Goal: Task Accomplishment & Management: Complete application form

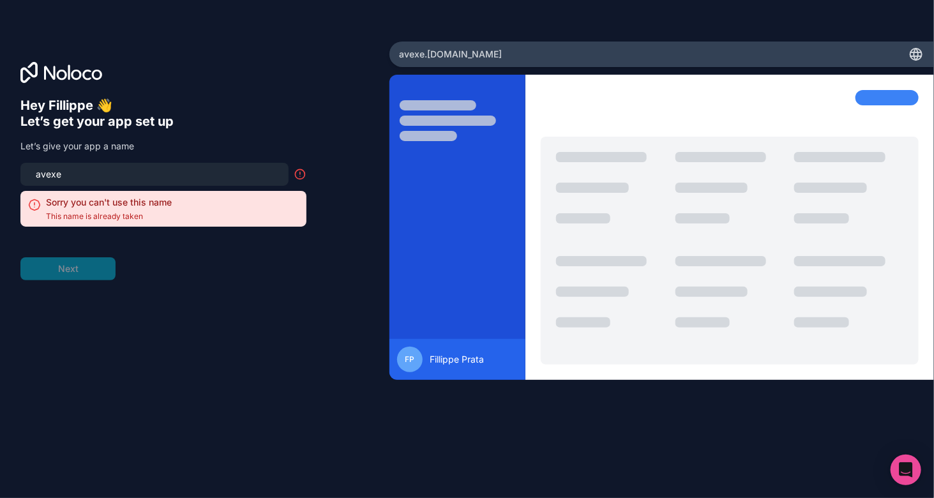
click at [136, 183] on div "avexe" at bounding box center [154, 174] width 268 height 23
click at [144, 174] on input "avexe" at bounding box center [154, 174] width 253 height 18
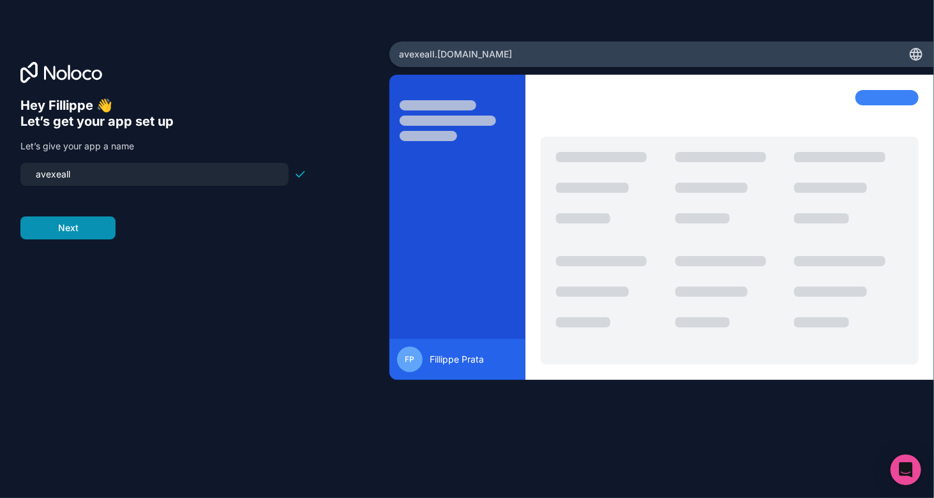
type input "avexeall"
click at [100, 229] on button "Next" at bounding box center [67, 227] width 95 height 23
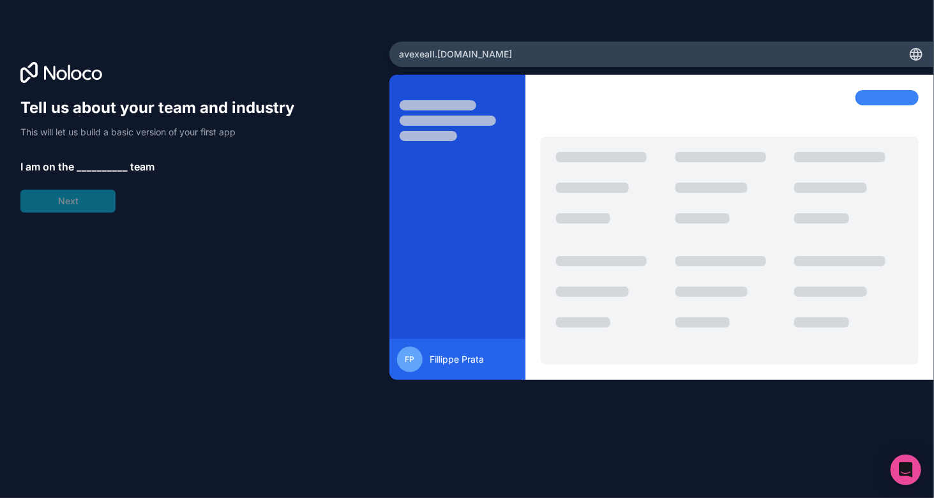
click at [95, 163] on span "__________" at bounding box center [102, 166] width 51 height 15
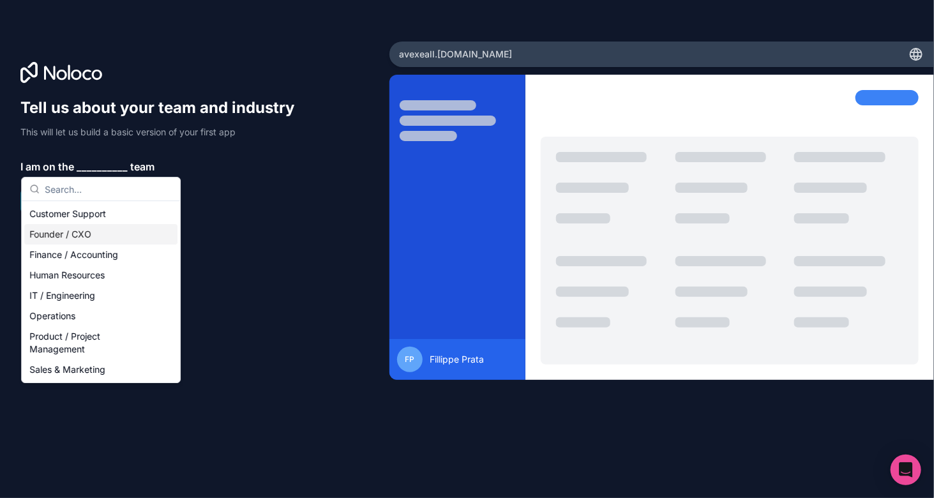
click at [120, 232] on div "Founder / CXO" at bounding box center [100, 234] width 153 height 20
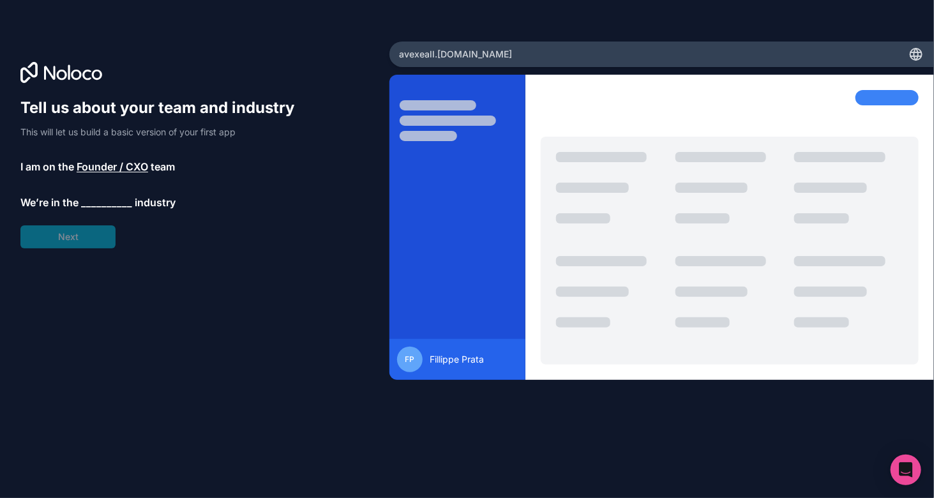
click at [91, 211] on div "Tell us about your team and industry This will let us build a basic version of …" at bounding box center [163, 173] width 286 height 151
click at [100, 203] on span "__________" at bounding box center [106, 202] width 51 height 15
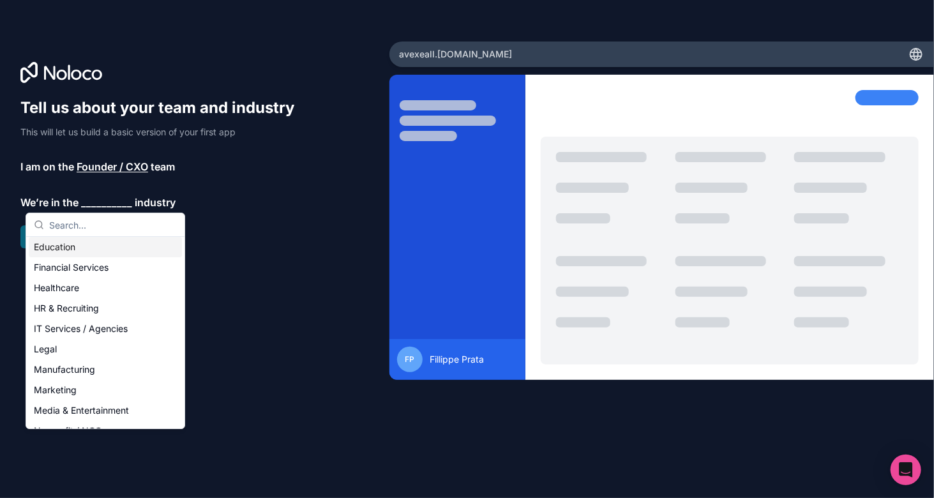
scroll to position [128, 0]
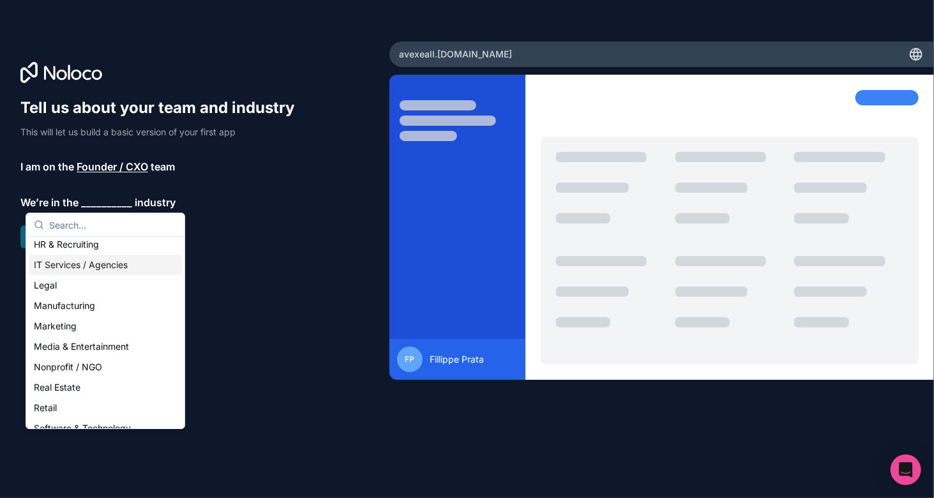
click at [110, 263] on div "IT Services / Agencies" at bounding box center [105, 265] width 153 height 20
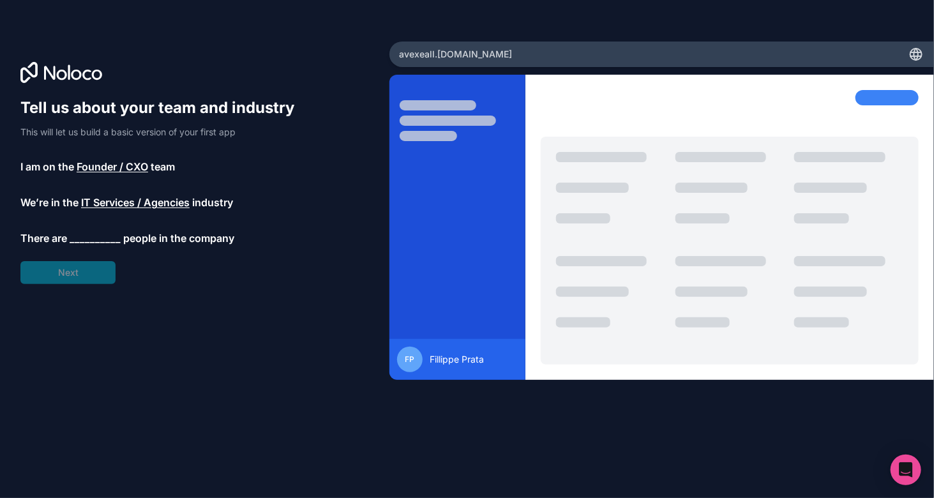
click at [100, 240] on span "__________" at bounding box center [95, 237] width 51 height 15
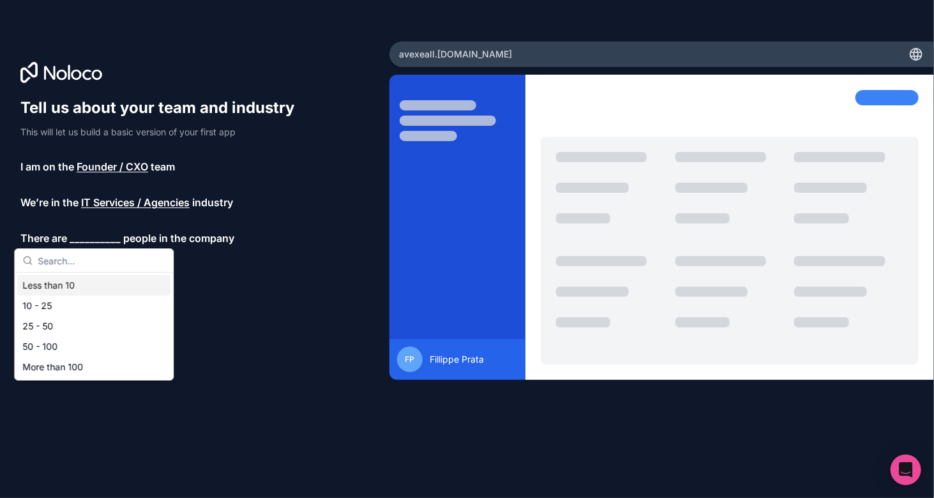
click at [97, 283] on div "Less than 10" at bounding box center [93, 285] width 153 height 20
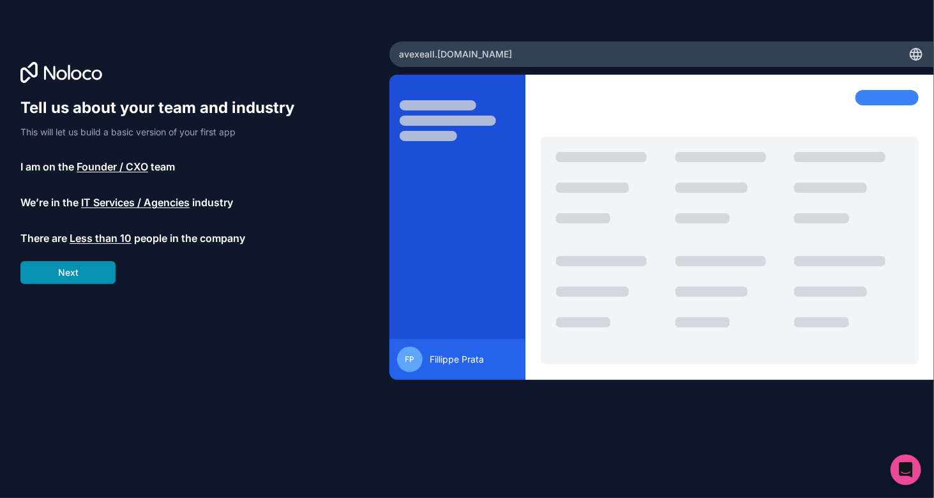
click at [93, 269] on button "Next" at bounding box center [67, 272] width 95 height 23
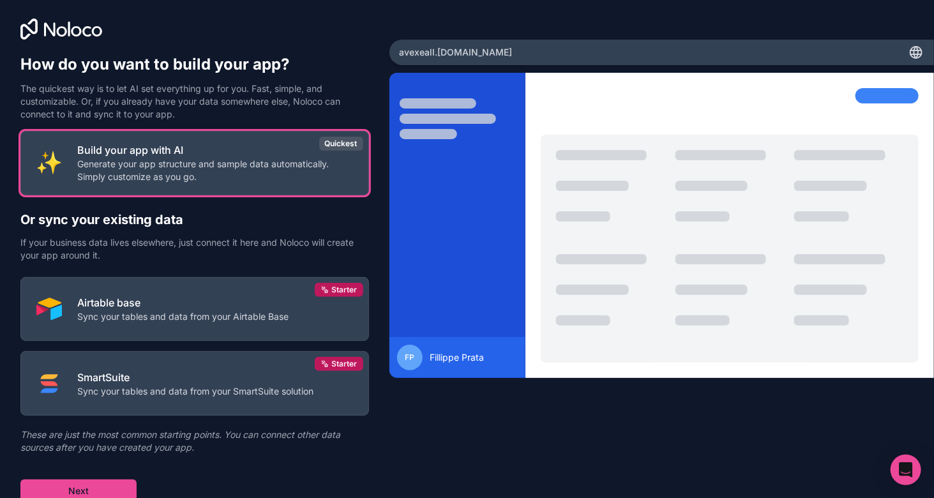
scroll to position [4, 0]
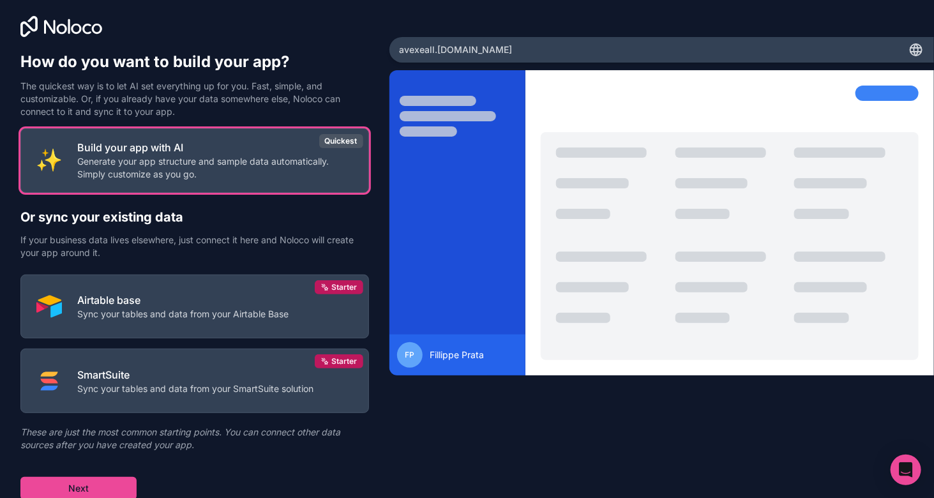
click at [436, 456] on div "How do you want to build your app? The quickest way is to let AI set everything…" at bounding box center [467, 249] width 934 height 498
click at [85, 482] on button "Next" at bounding box center [78, 488] width 116 height 23
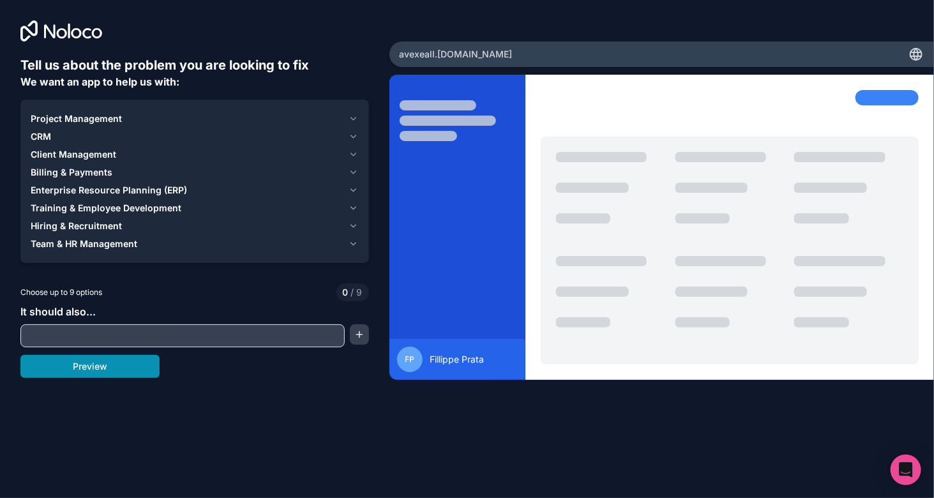
click at [133, 366] on button "Preview" at bounding box center [89, 366] width 139 height 23
click at [121, 116] on div "Project Management" at bounding box center [187, 118] width 313 height 13
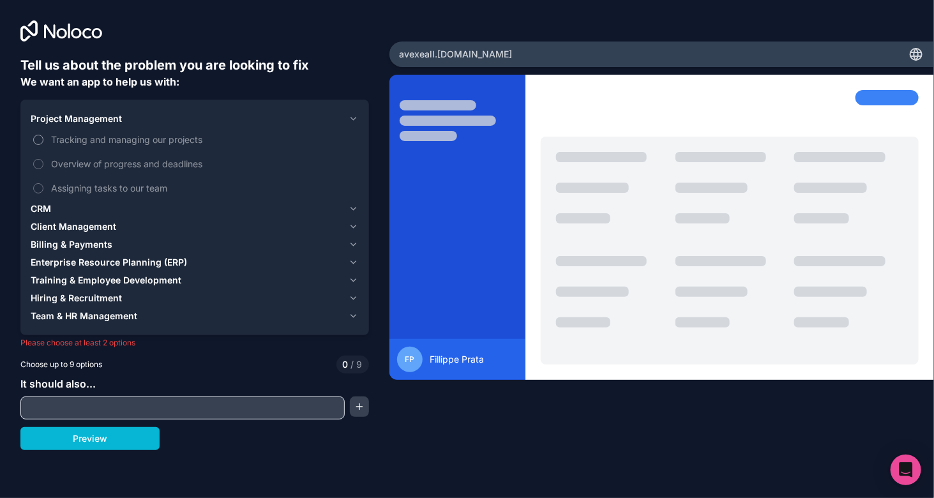
click at [190, 141] on span "Tracking and managing our projects" at bounding box center [203, 139] width 305 height 13
click at [43, 141] on button "Tracking and managing our projects" at bounding box center [38, 140] width 10 height 10
click at [152, 185] on span "Assigning tasks to our team" at bounding box center [203, 187] width 305 height 13
click at [43, 185] on button "Assigning tasks to our team" at bounding box center [38, 188] width 10 height 10
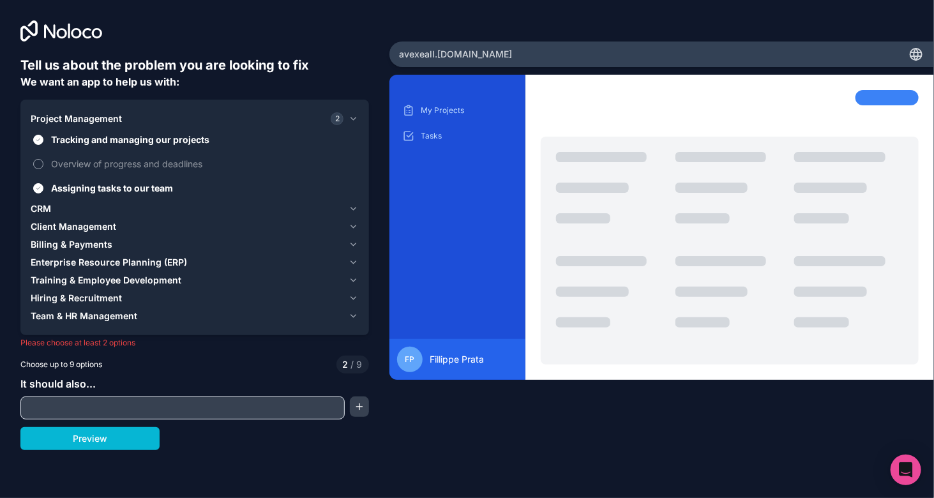
click at [169, 165] on span "Overview of progress and deadlines" at bounding box center [203, 163] width 305 height 13
click at [43, 165] on button "Overview of progress and deadlines" at bounding box center [38, 164] width 10 height 10
click at [169, 165] on span "Overview of progress and deadlines" at bounding box center [203, 163] width 305 height 13
click at [43, 165] on button "Overview of progress and deadlines" at bounding box center [38, 164] width 10 height 10
click at [91, 131] on label "Tracking and managing our projects" at bounding box center [195, 140] width 328 height 24
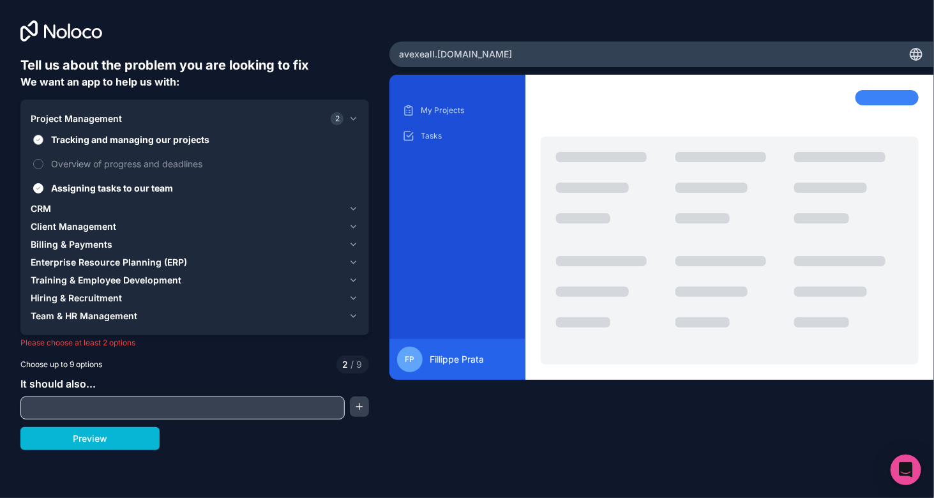
click at [43, 135] on button "Tracking and managing our projects" at bounding box center [38, 140] width 10 height 10
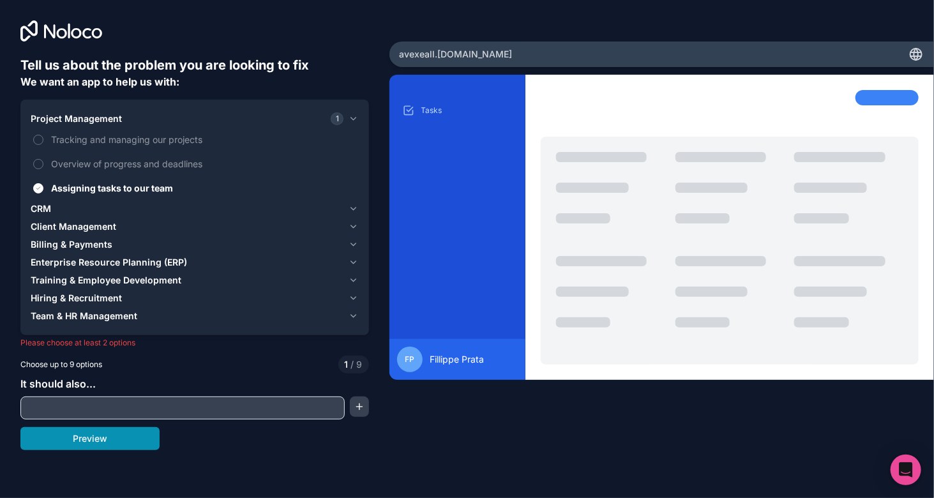
click at [130, 438] on button "Preview" at bounding box center [89, 438] width 139 height 23
click at [915, 54] on icon at bounding box center [915, 54] width 15 height 15
click at [105, 438] on button "Preview" at bounding box center [89, 438] width 139 height 23
click at [100, 132] on label "Tracking and managing our projects" at bounding box center [195, 140] width 328 height 24
click at [43, 135] on button "Tracking and managing our projects" at bounding box center [38, 140] width 10 height 10
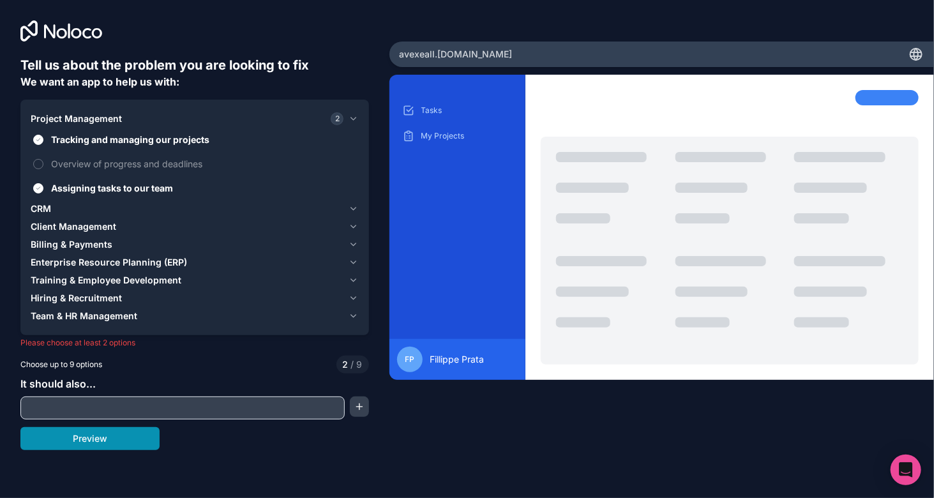
click at [142, 441] on button "Preview" at bounding box center [89, 438] width 139 height 23
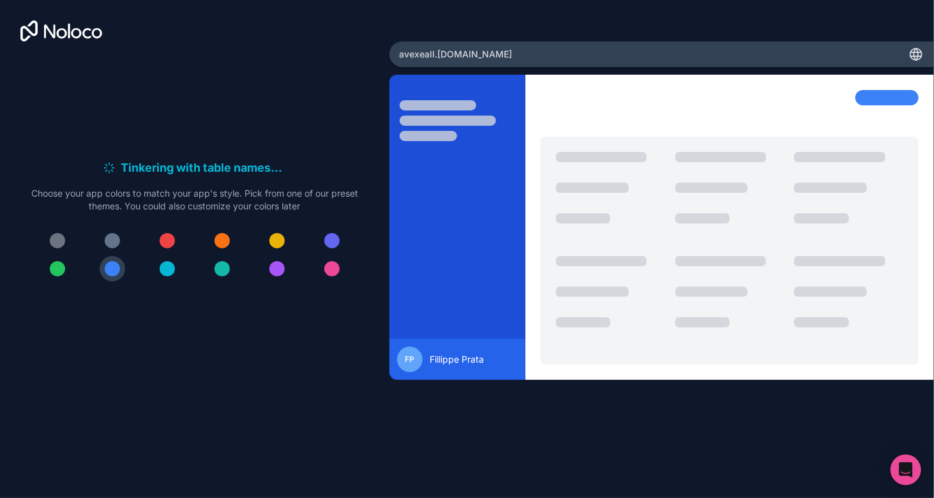
click at [229, 243] on div at bounding box center [221, 240] width 15 height 15
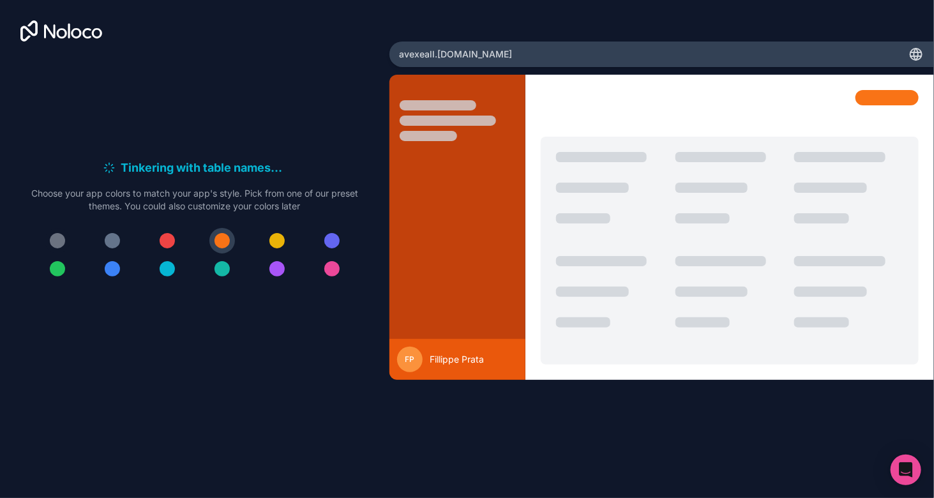
click at [55, 238] on div at bounding box center [57, 240] width 15 height 15
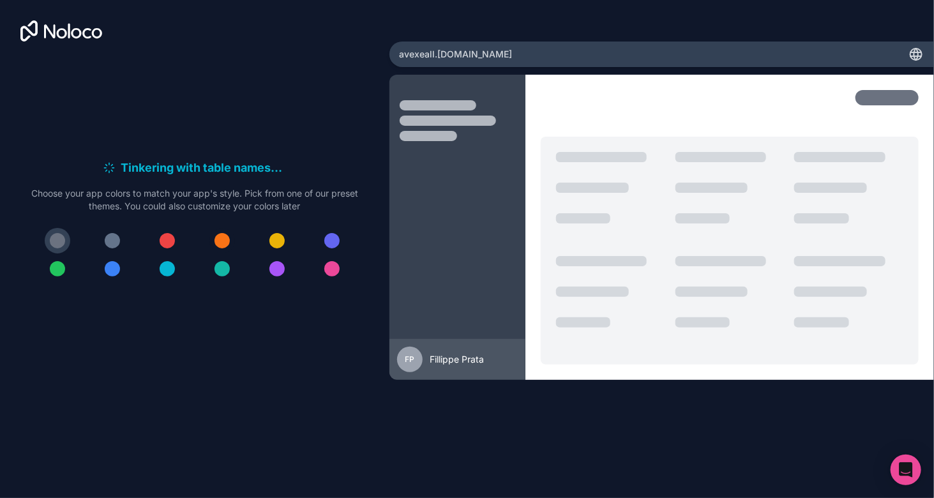
click at [225, 234] on div at bounding box center [221, 240] width 15 height 15
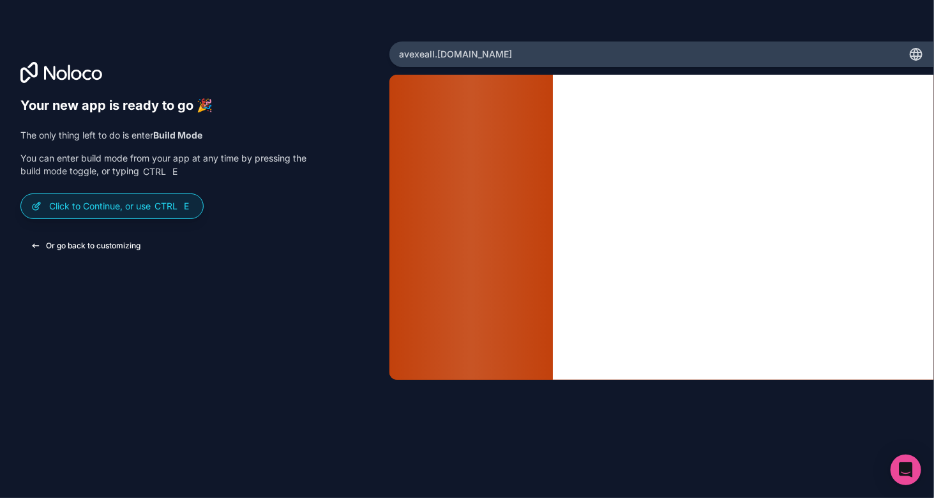
click at [132, 249] on button "Or go back to customizing" at bounding box center [85, 245] width 130 height 23
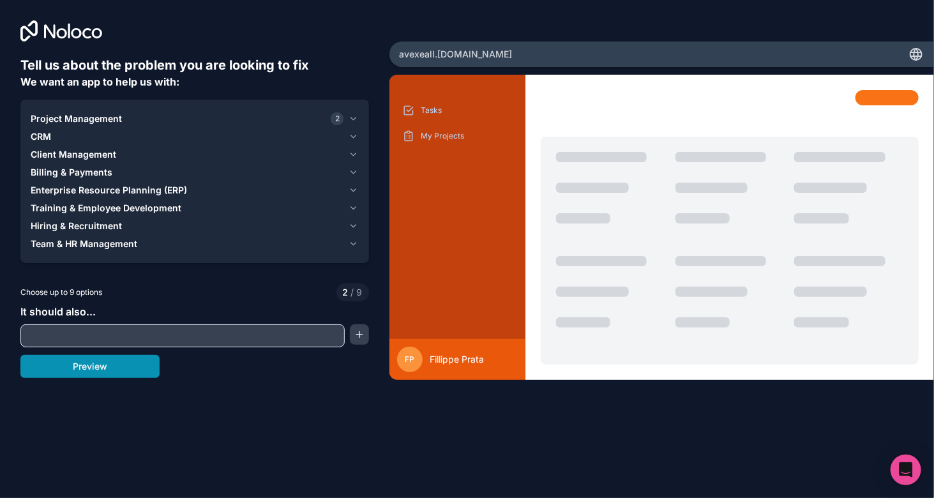
click at [146, 373] on button "Preview" at bounding box center [89, 366] width 139 height 23
